Goal: Information Seeking & Learning: Stay updated

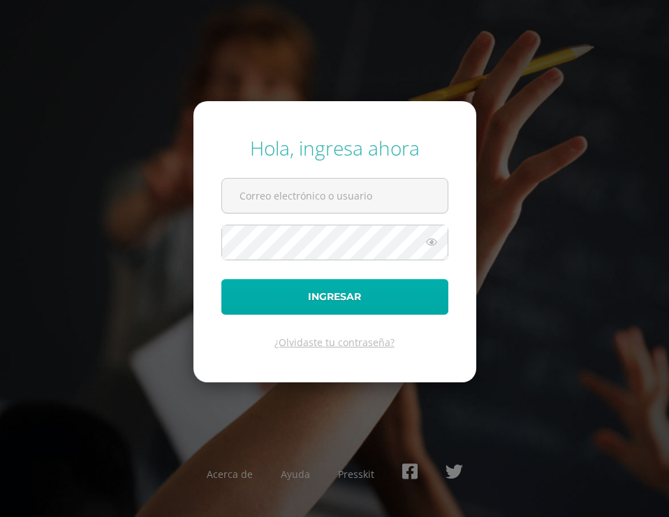
type input "20190378"
click at [329, 290] on button "Ingresar" at bounding box center [334, 297] width 227 height 36
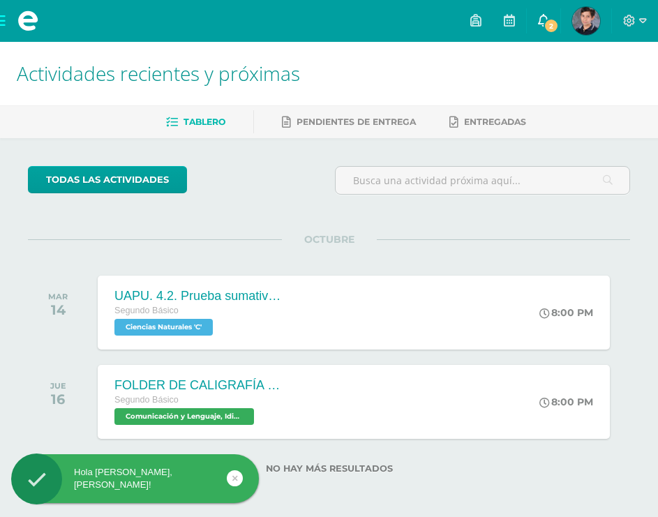
click at [545, 18] on icon at bounding box center [543, 20] width 11 height 13
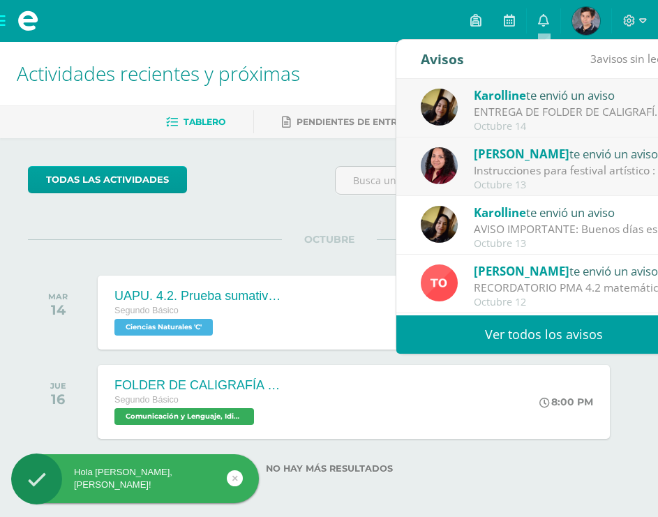
click at [542, 163] on div "Instrucciones para festival artístico : Buenas noches padres de familia de 2C. …" at bounding box center [571, 171] width 194 height 16
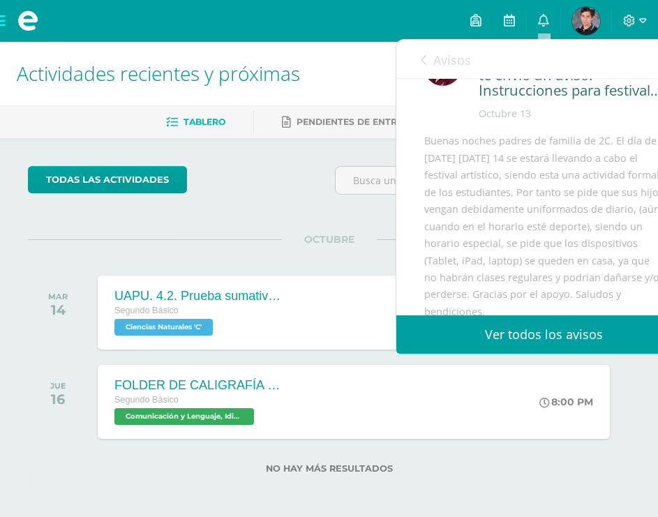
scroll to position [70, 0]
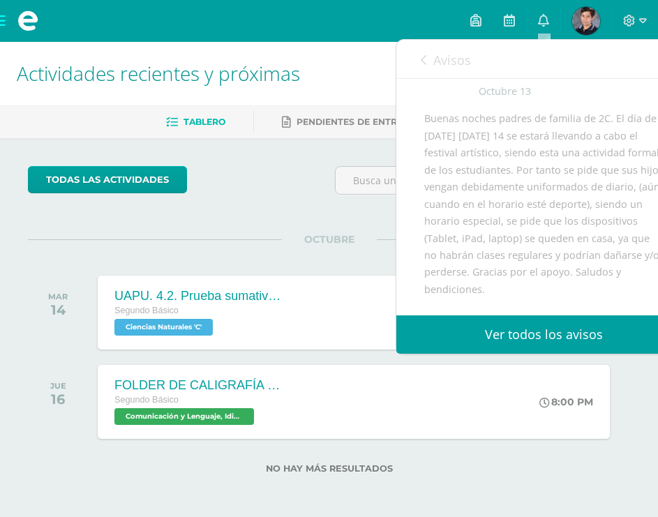
click at [426, 61] on icon at bounding box center [424, 59] width 6 height 11
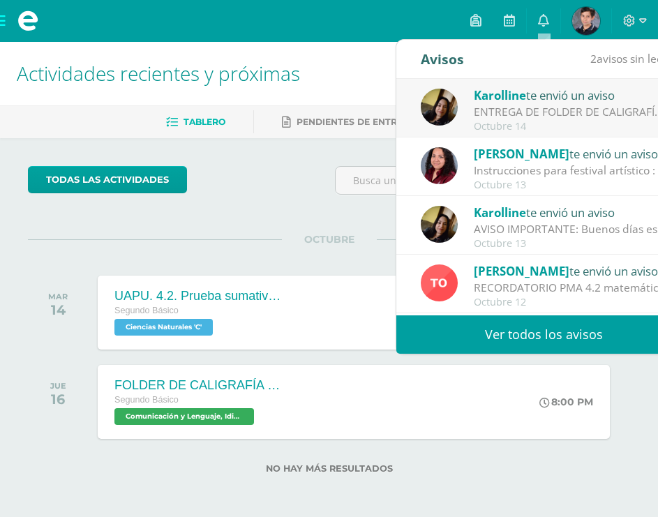
click at [510, 105] on div "ENTREGA DE FOLDER DE CALIGRAFÍA: Buenas tardes estimados alumnos y padres de fa…" at bounding box center [571, 112] width 194 height 16
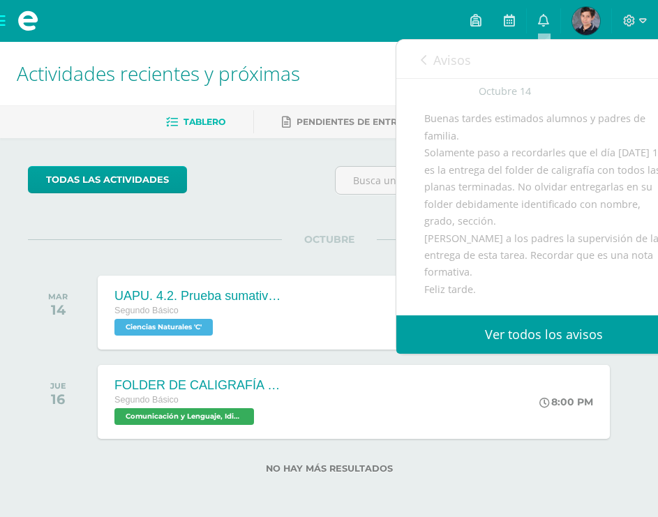
scroll to position [0, 0]
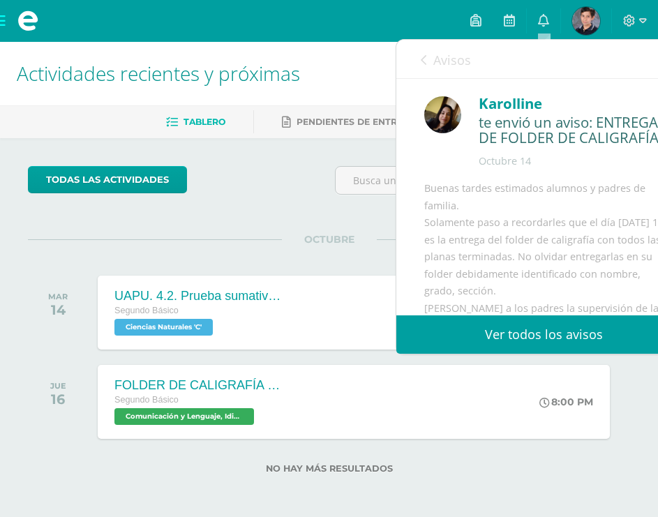
click at [540, 337] on link "Ver todos los avisos" at bounding box center [544, 335] width 295 height 38
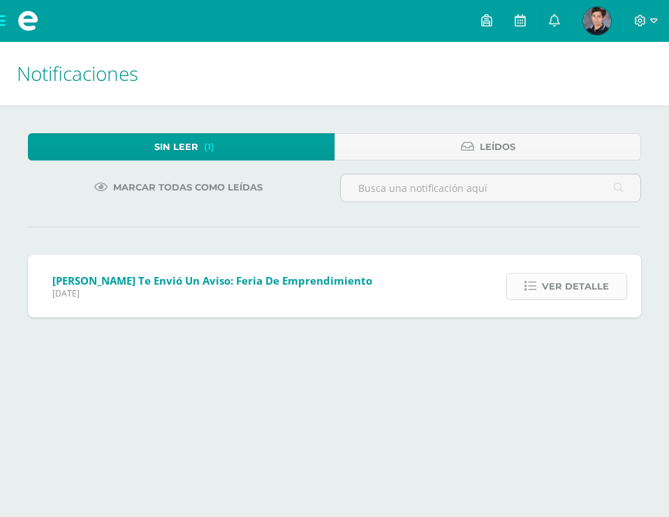
click at [531, 288] on icon at bounding box center [530, 287] width 12 height 12
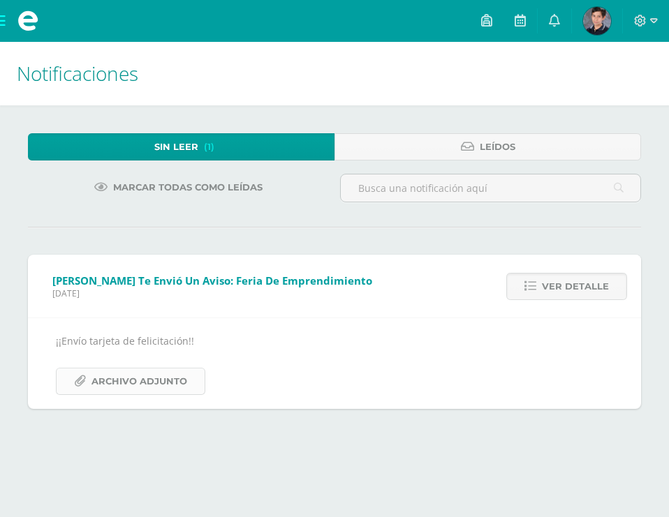
click at [131, 380] on span "Archivo Adjunto" at bounding box center [139, 382] width 96 height 26
click at [395, 142] on link "Leídos" at bounding box center [487, 146] width 307 height 27
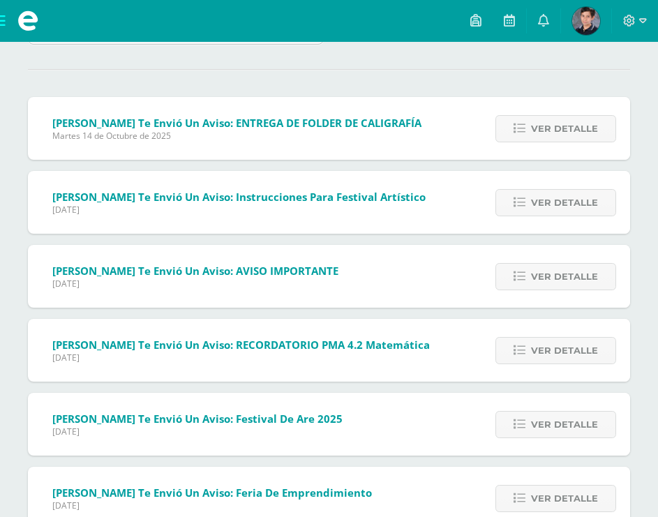
scroll to position [140, 0]
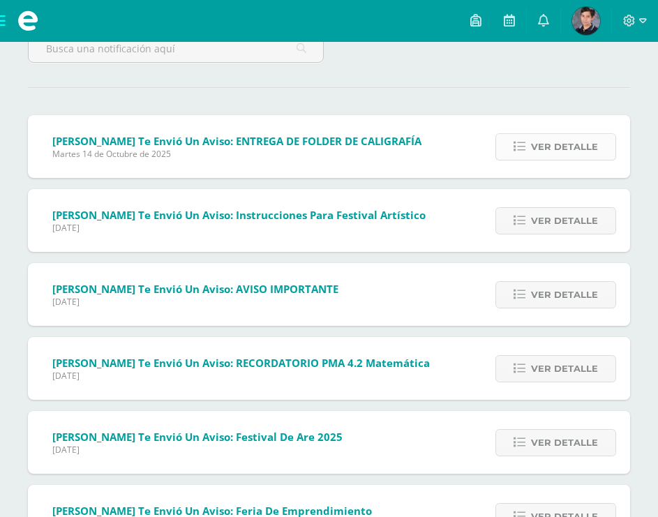
click at [516, 145] on icon at bounding box center [520, 147] width 12 height 12
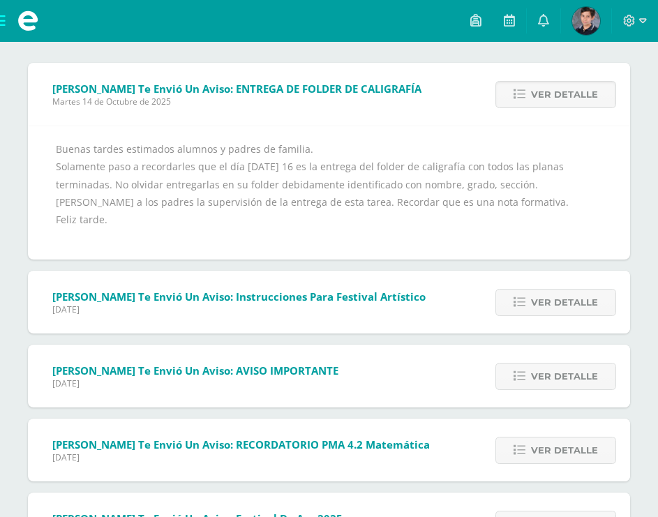
scroll to position [209, 0]
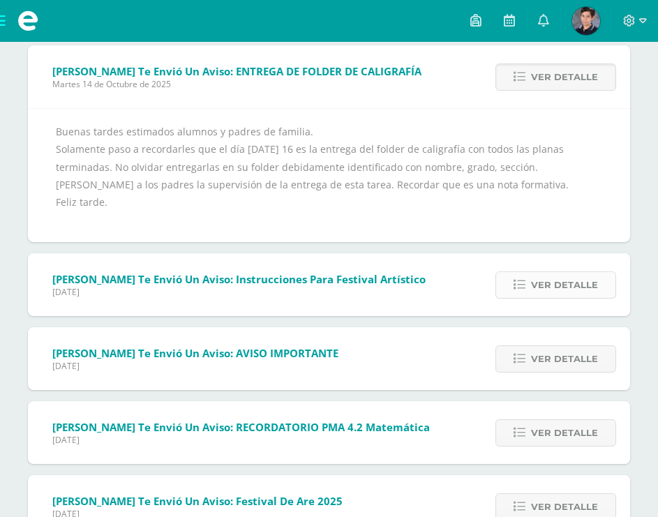
click at [517, 281] on icon at bounding box center [520, 285] width 12 height 12
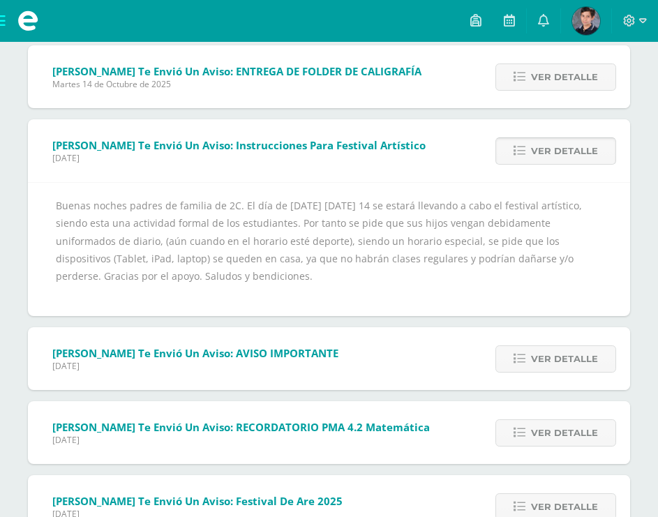
scroll to position [279, 0]
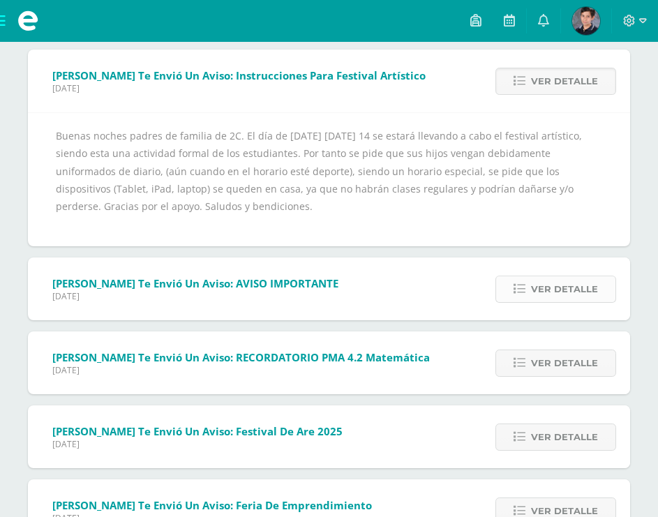
click at [553, 295] on span "Ver detalle" at bounding box center [564, 289] width 67 height 26
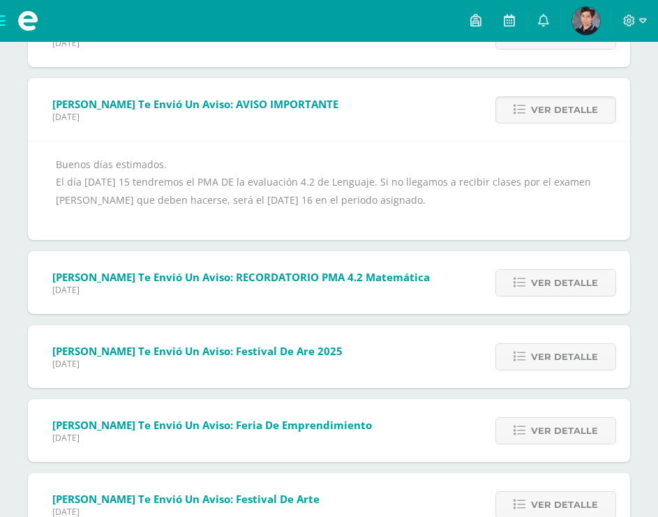
scroll to position [349, 0]
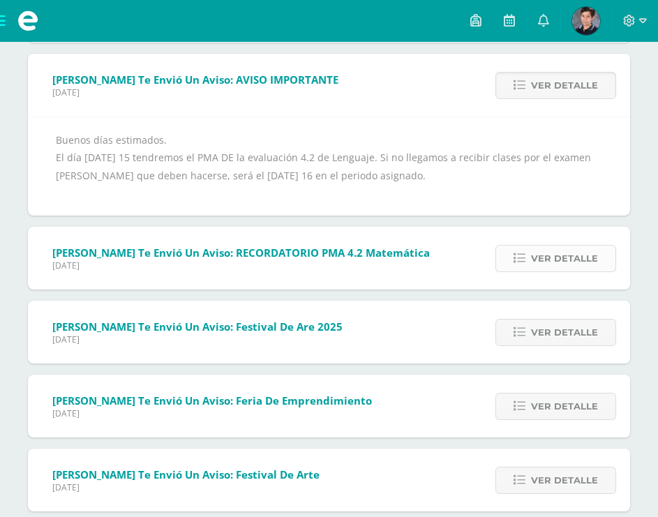
click at [560, 251] on span "Ver detalle" at bounding box center [564, 259] width 67 height 26
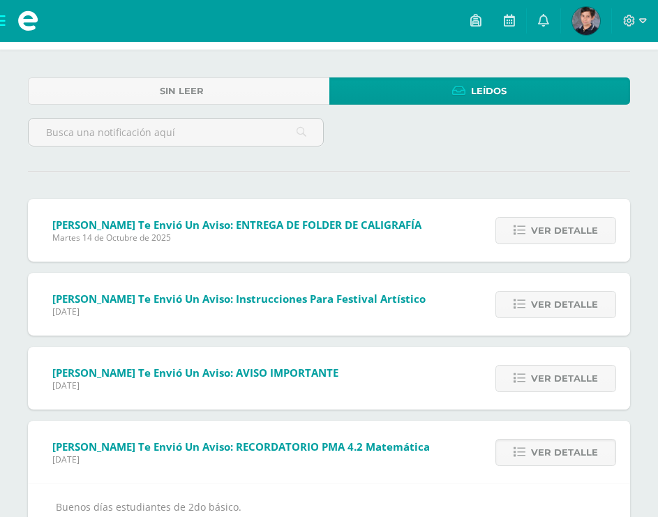
scroll to position [140, 0]
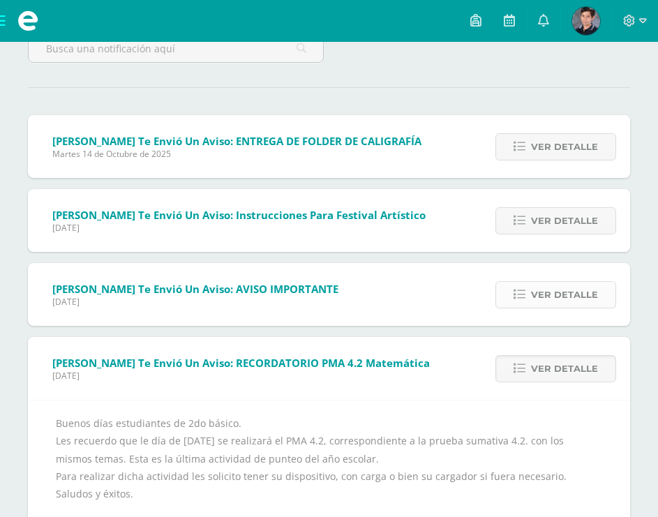
click at [552, 290] on span "Ver detalle" at bounding box center [564, 295] width 67 height 26
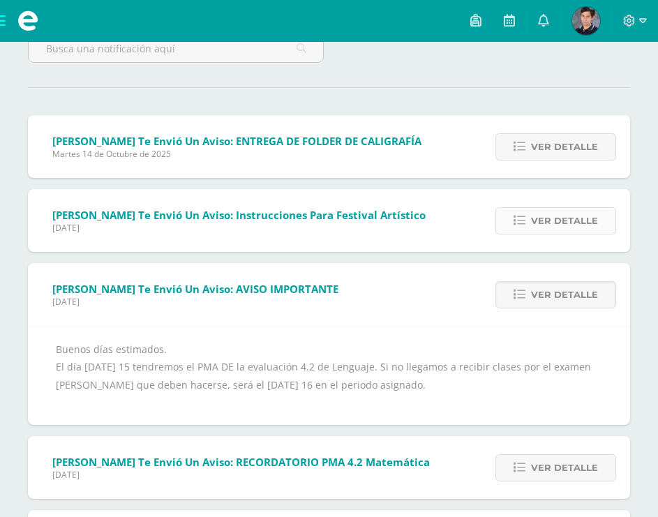
click at [552, 223] on span "Ver detalle" at bounding box center [564, 221] width 67 height 26
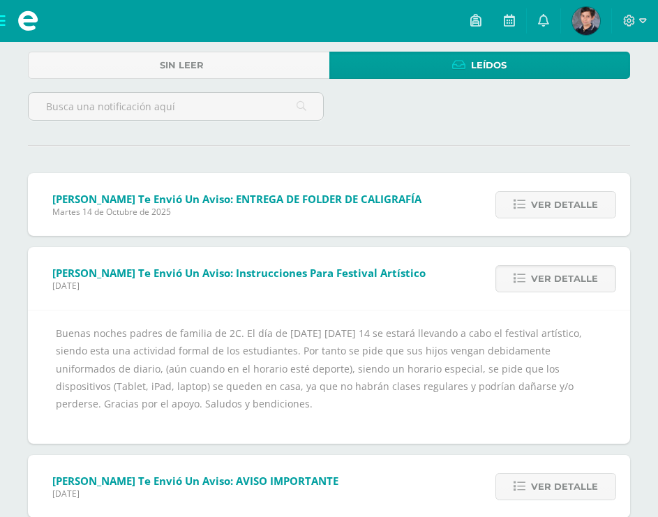
scroll to position [0, 0]
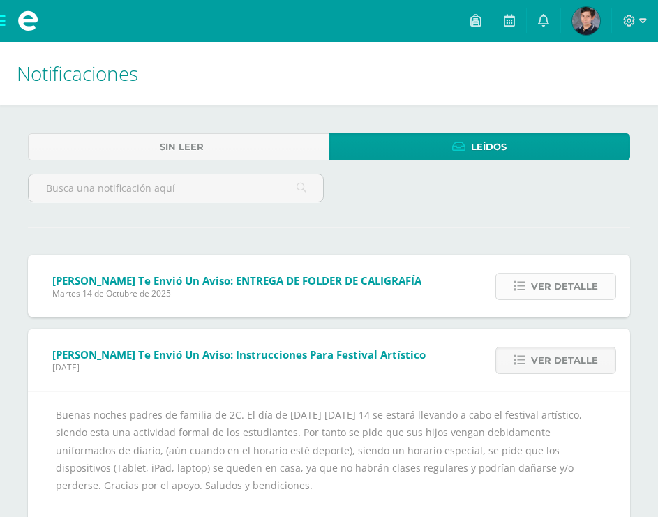
click at [536, 290] on span "Ver detalle" at bounding box center [564, 287] width 67 height 26
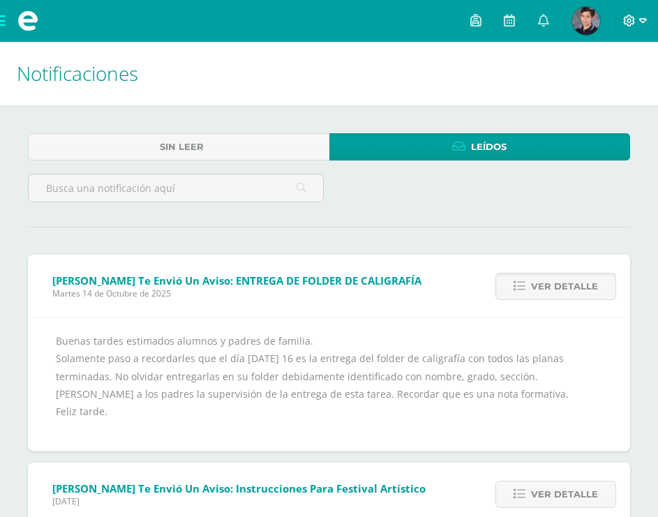
click at [642, 24] on icon at bounding box center [644, 21] width 8 height 13
click at [601, 98] on span "Cerrar sesión" at bounding box center [599, 95] width 63 height 13
